Goal: Check status: Check status

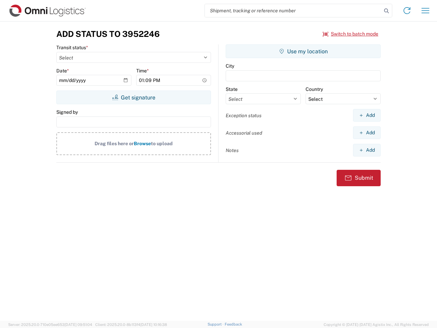
click at [294, 11] on input "search" at bounding box center [293, 10] width 177 height 13
click at [387, 11] on icon at bounding box center [387, 11] width 10 height 10
click at [407, 11] on icon at bounding box center [407, 10] width 11 height 11
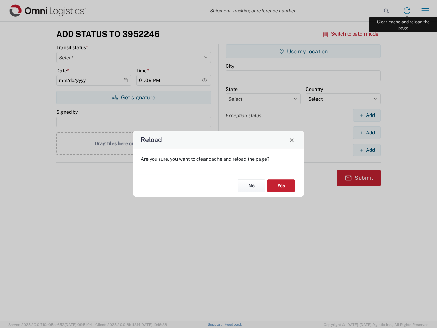
click at [426, 11] on div "Reload Are you sure, you want to clear cache and reload the page? No Yes" at bounding box center [218, 164] width 437 height 328
click at [351, 34] on div "Reload Are you sure, you want to clear cache and reload the page? No Yes" at bounding box center [218, 164] width 437 height 328
click at [134, 97] on div "Reload Are you sure, you want to clear cache and reload the page? No Yes" at bounding box center [218, 164] width 437 height 328
click at [303, 51] on div "Reload Are you sure, you want to clear cache and reload the page? No Yes" at bounding box center [218, 164] width 437 height 328
click at [367, 115] on div "Reload Are you sure, you want to clear cache and reload the page? No Yes" at bounding box center [218, 164] width 437 height 328
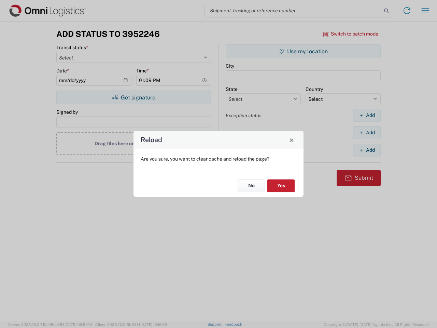
click at [367, 133] on div "Reload Are you sure, you want to clear cache and reload the page? No Yes" at bounding box center [218, 164] width 437 height 328
click at [367, 150] on div "Reload Are you sure, you want to clear cache and reload the page? No Yes" at bounding box center [218, 164] width 437 height 328
